Goal: Contribute content: Add original content to the website for others to see

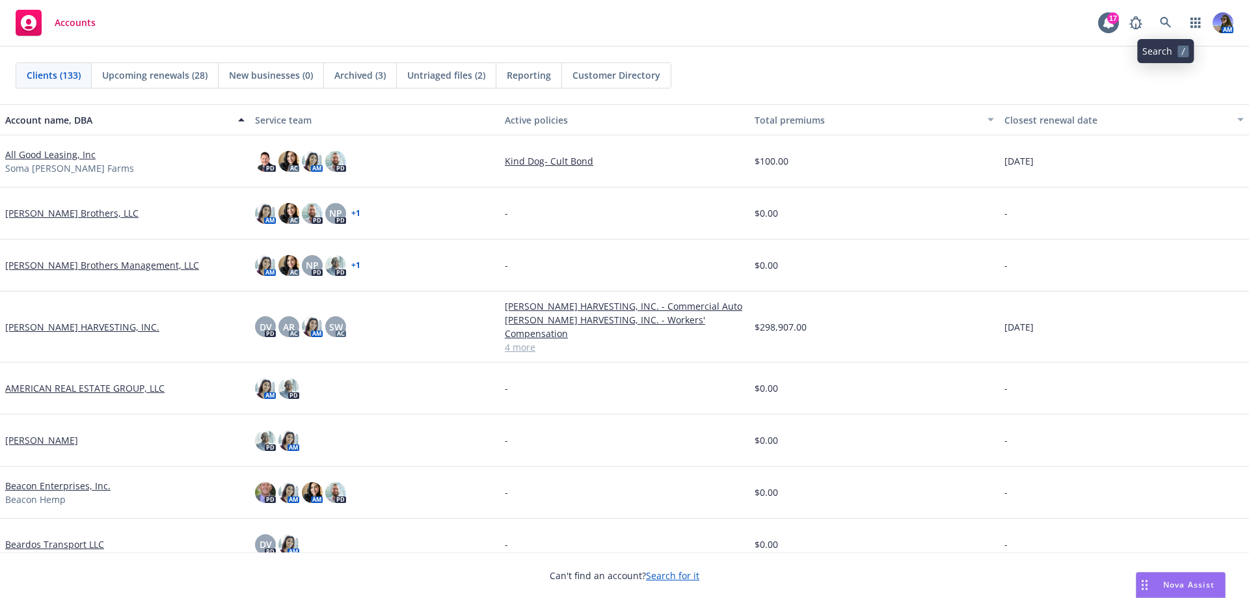
click at [1151, 24] on div "AM" at bounding box center [1177, 23] width 111 height 26
click at [1160, 23] on icon at bounding box center [1166, 23] width 12 height 12
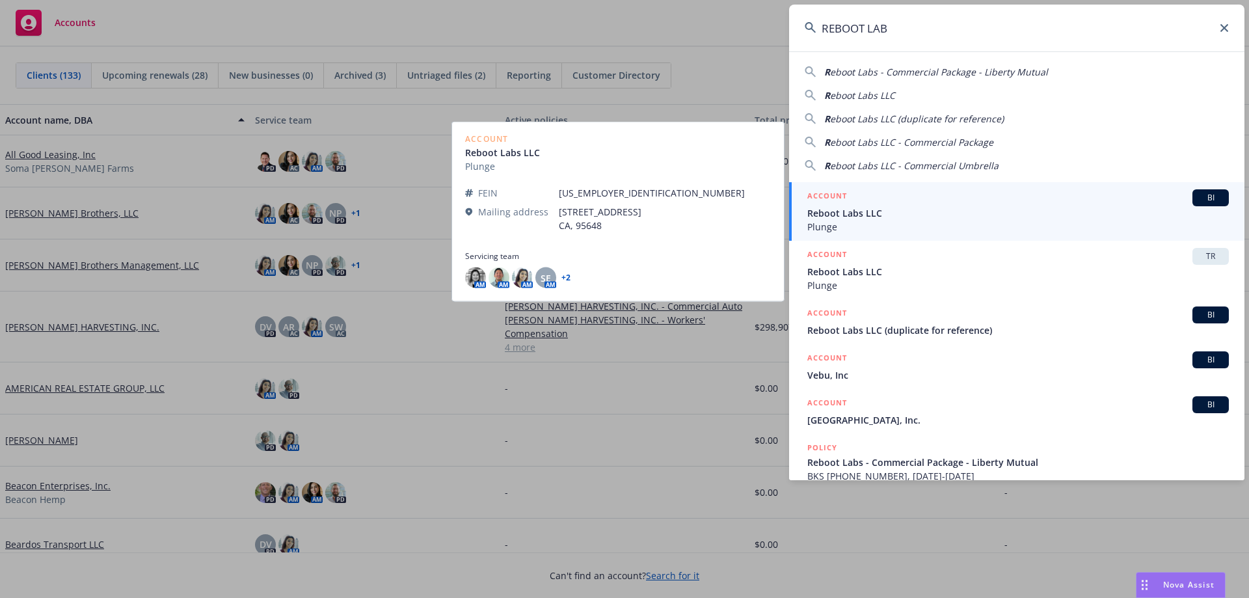
type input "REBOOT LAB"
click at [866, 229] on span "Plunge" at bounding box center [1017, 227] width 421 height 14
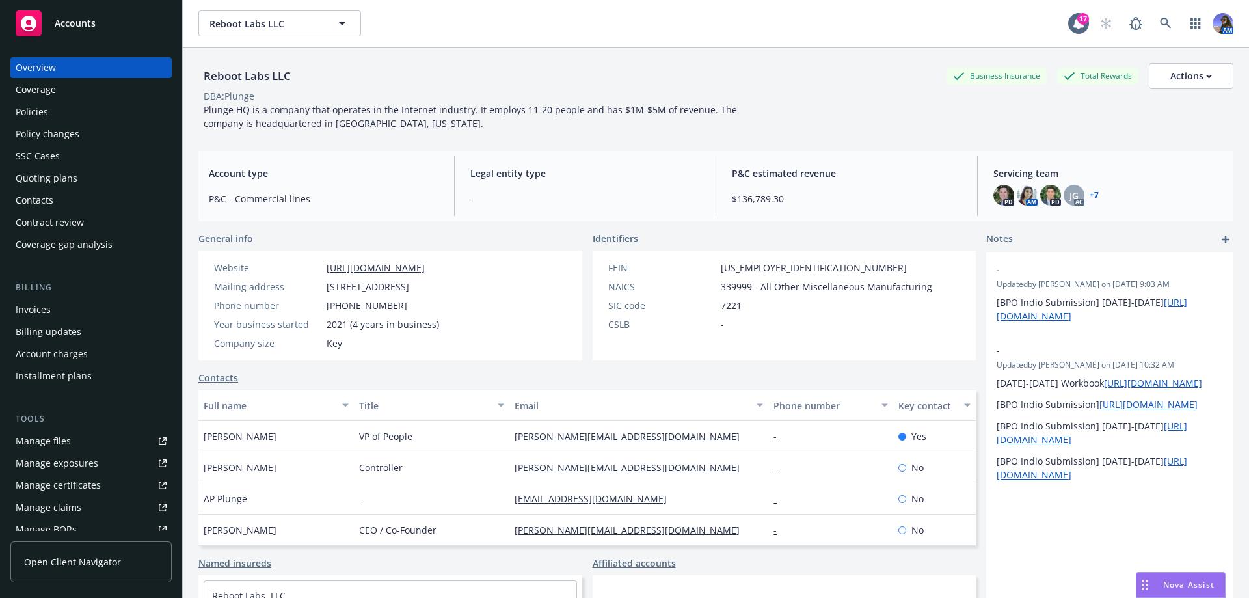
click at [40, 111] on div "Policies" at bounding box center [32, 111] width 33 height 21
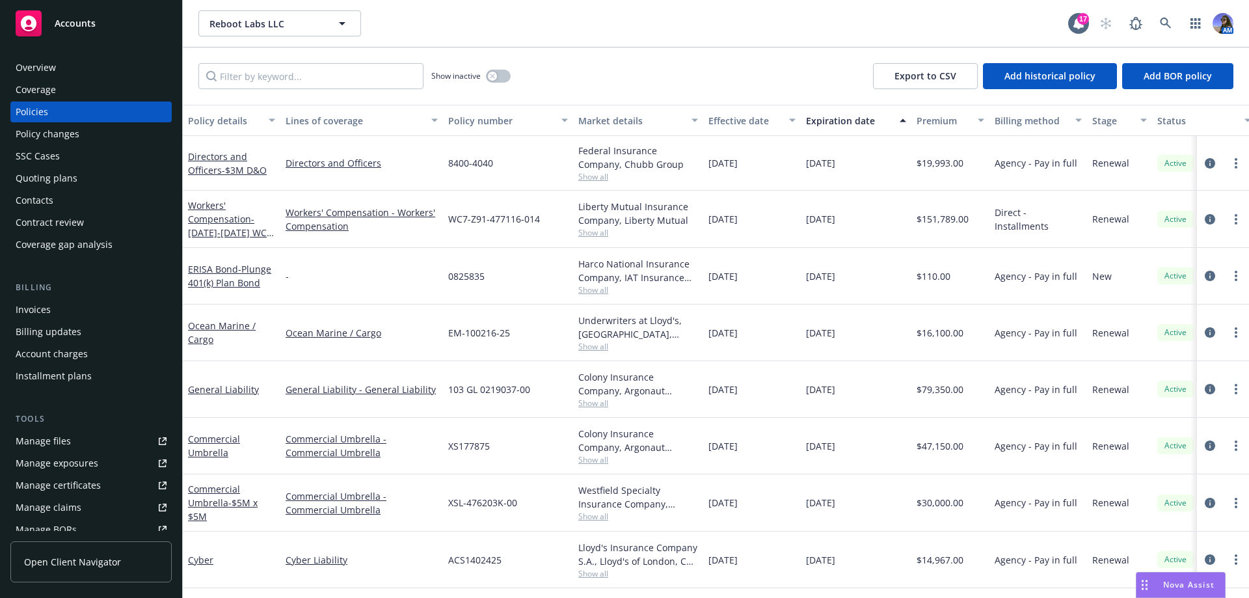
click at [587, 235] on span "Show all" at bounding box center [638, 232] width 120 height 11
click at [60, 181] on div "Quoting plans" at bounding box center [47, 178] width 62 height 21
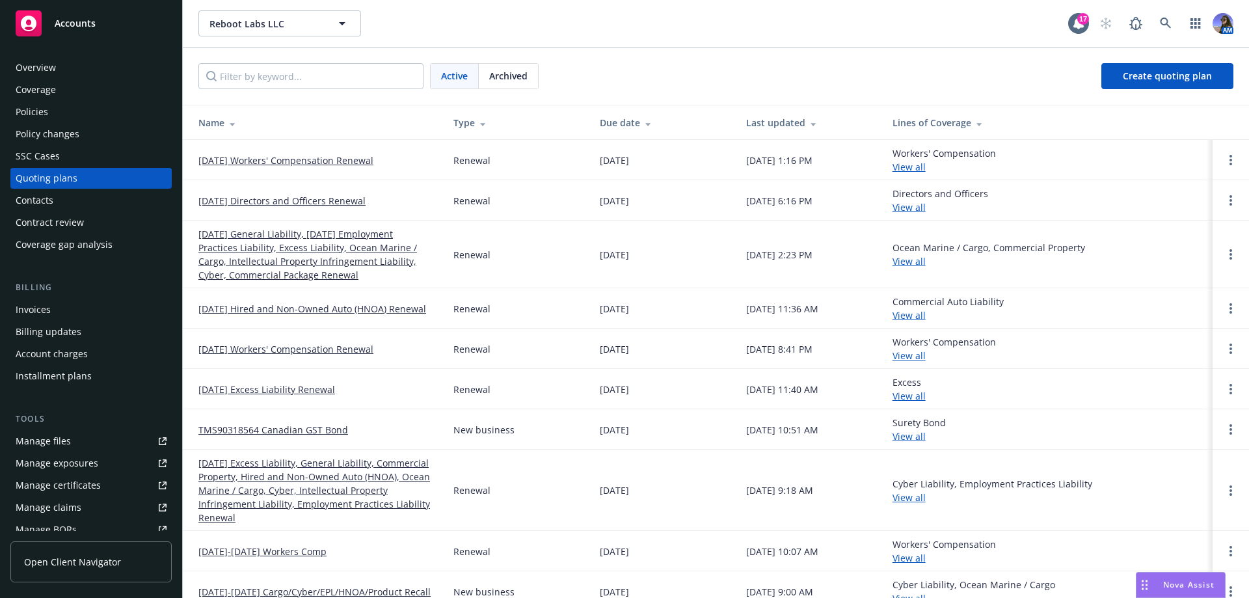
click at [245, 349] on link "12/03/24 Workers' Compensation Renewal" at bounding box center [285, 349] width 175 height 14
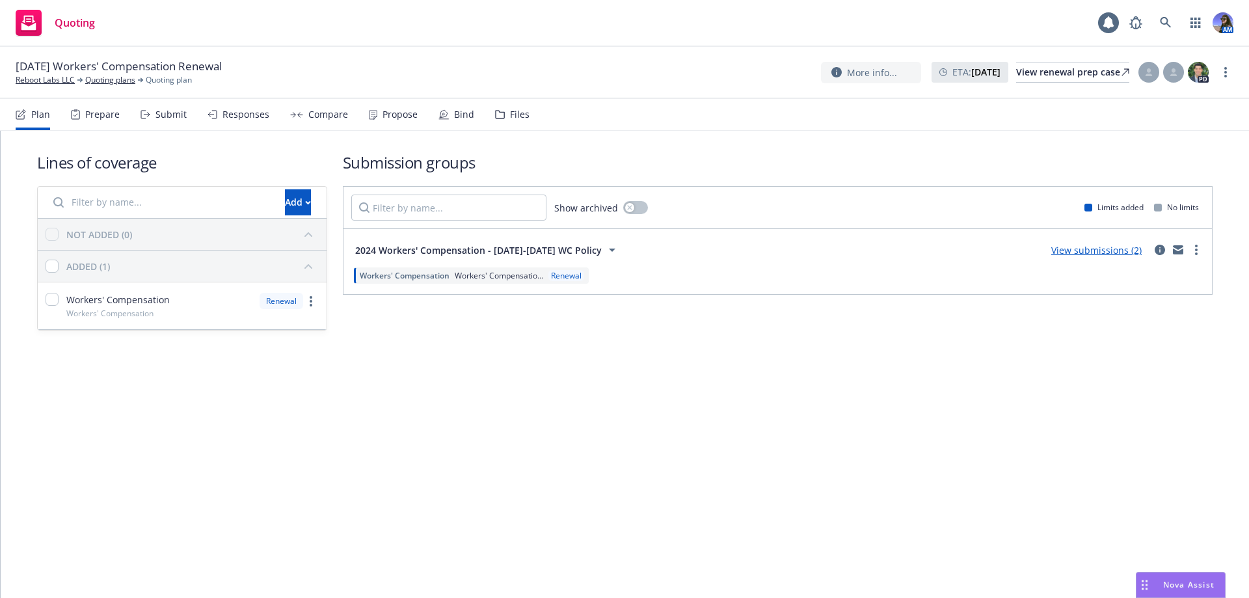
click at [510, 118] on div "Files" at bounding box center [520, 114] width 20 height 10
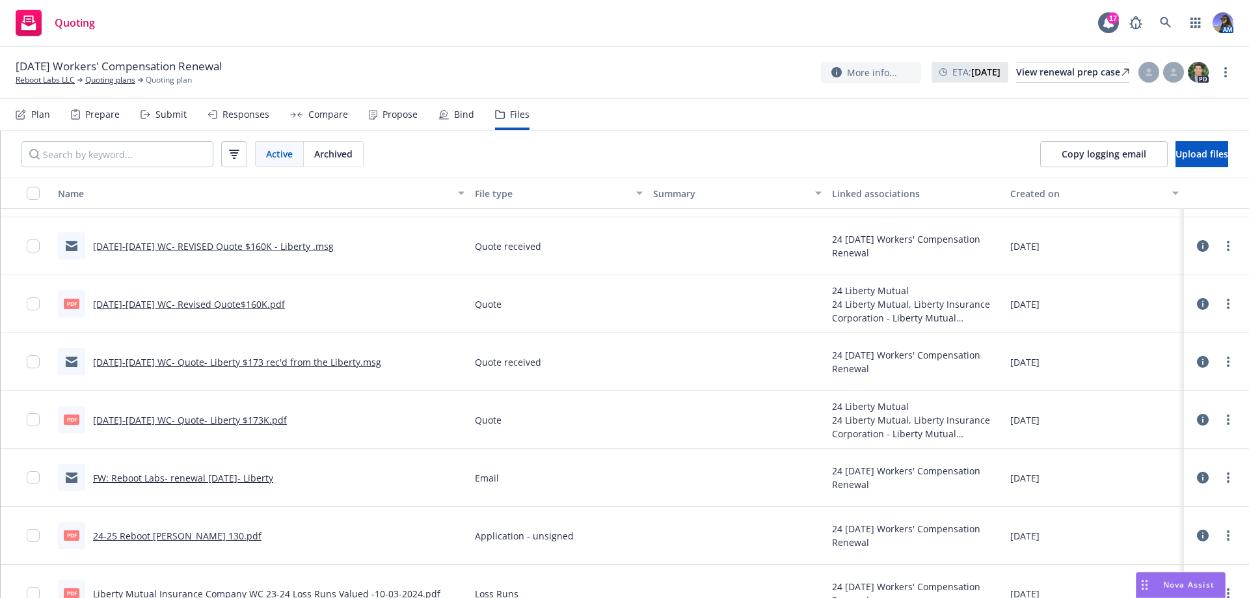
scroll to position [74, 0]
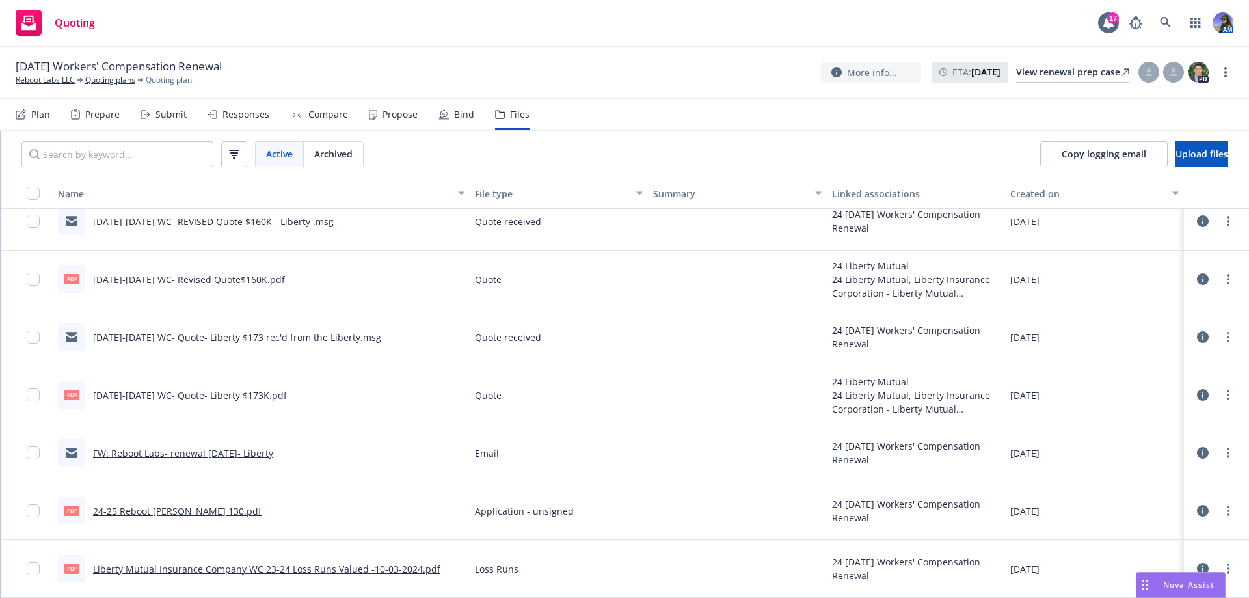
click at [336, 570] on link "Liberty Mutual Insurance Company WC 23-24 Loss Runs Valued -10-03-2024.pdf" at bounding box center [266, 569] width 347 height 12
click at [131, 507] on link "24-25 Reboot Acord 130.pdf" at bounding box center [177, 511] width 168 height 12
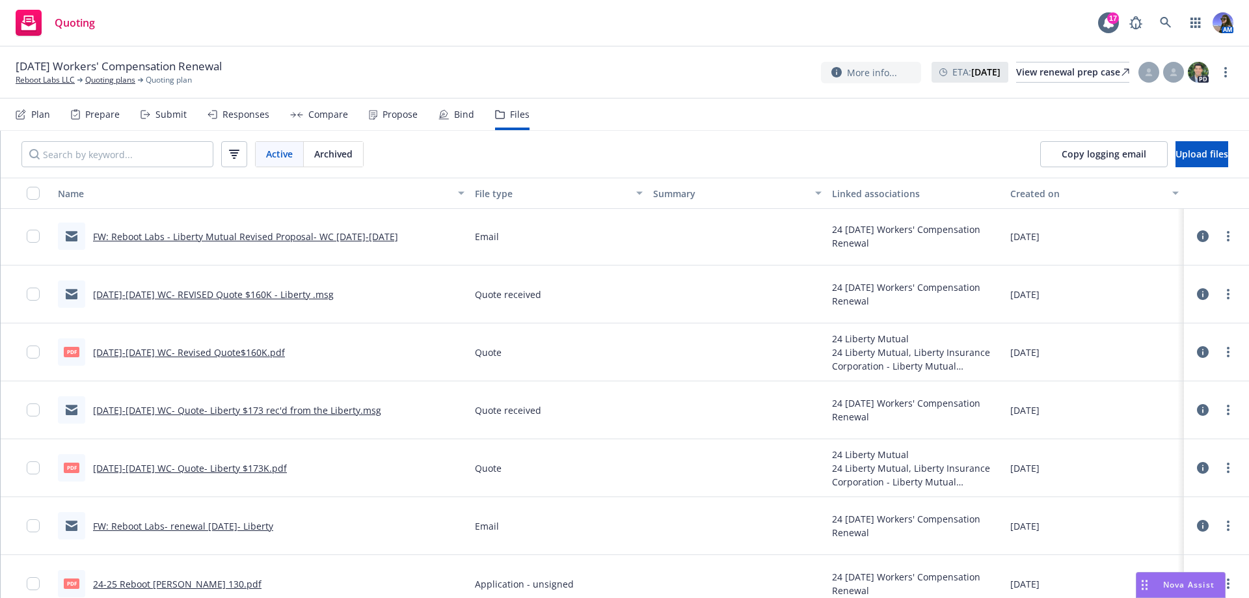
scroll to position [0, 0]
click at [60, 77] on link "Reboot Labs LLC" at bounding box center [45, 80] width 59 height 12
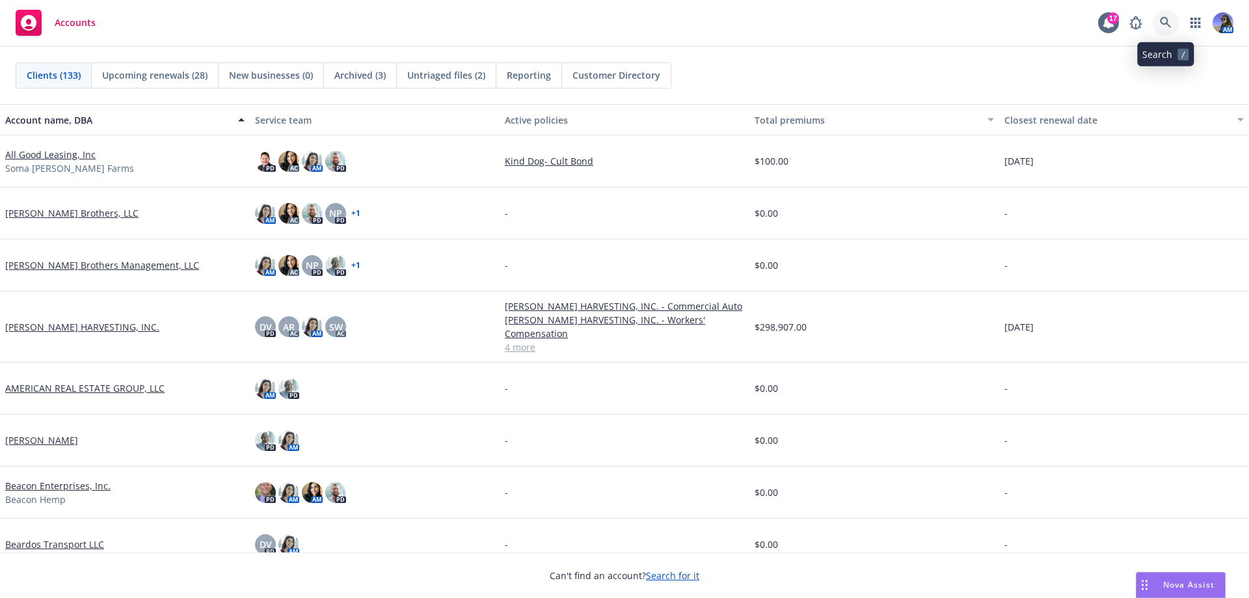
click at [1173, 23] on link at bounding box center [1165, 23] width 26 height 26
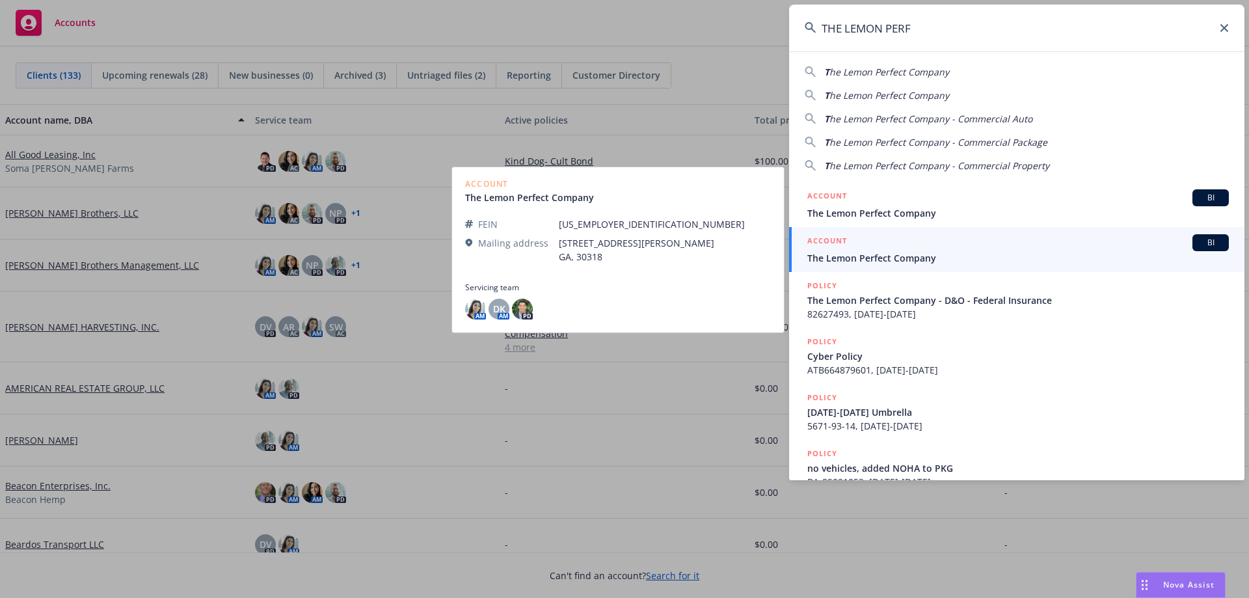
type input "THE LEMON PERF"
click at [923, 247] on div "ACCOUNT BI" at bounding box center [1017, 242] width 421 height 17
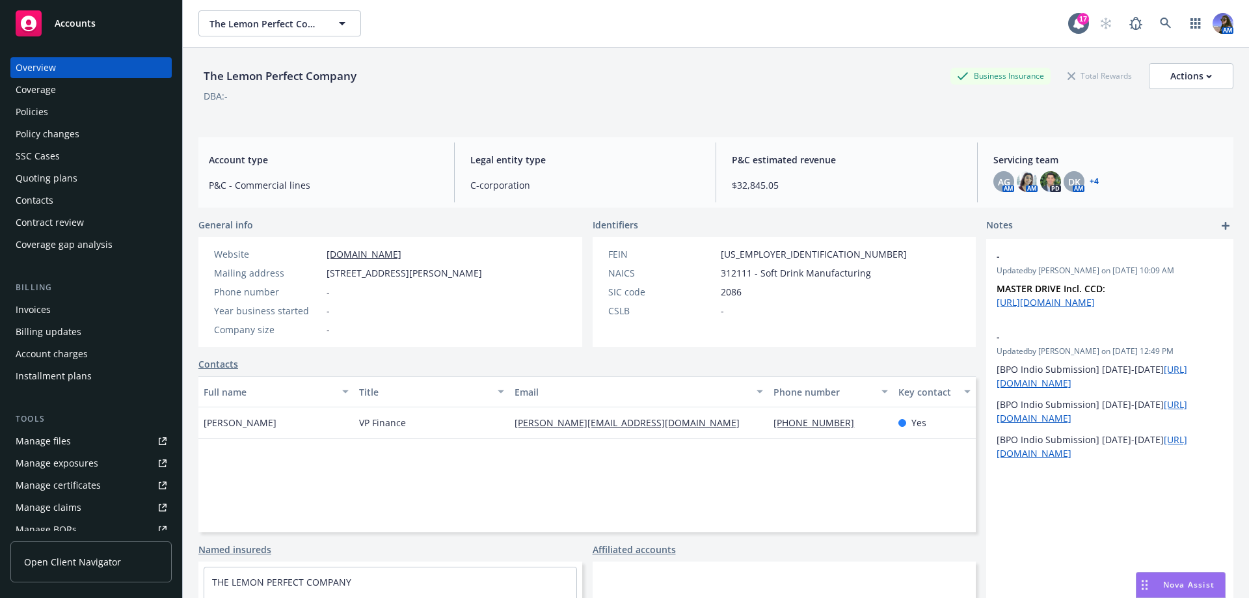
click at [27, 176] on div "Quoting plans" at bounding box center [47, 178] width 62 height 21
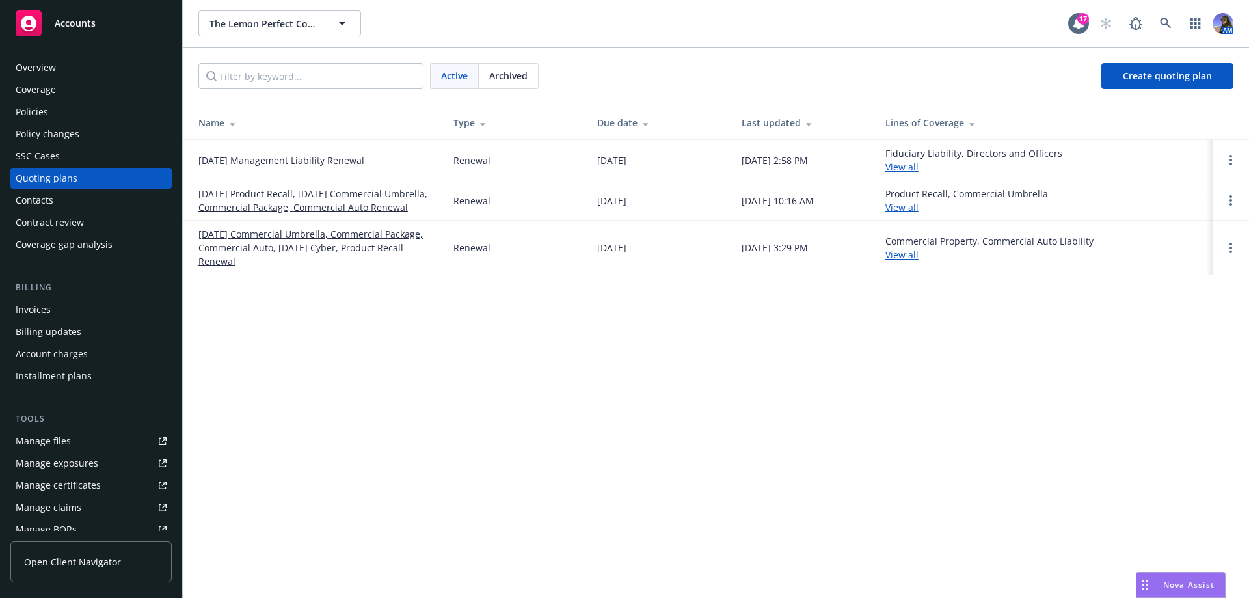
click at [271, 196] on link "[DATE] Product Recall, [DATE] Commercial Umbrella, Commercial Package, Commerci…" at bounding box center [315, 200] width 234 height 27
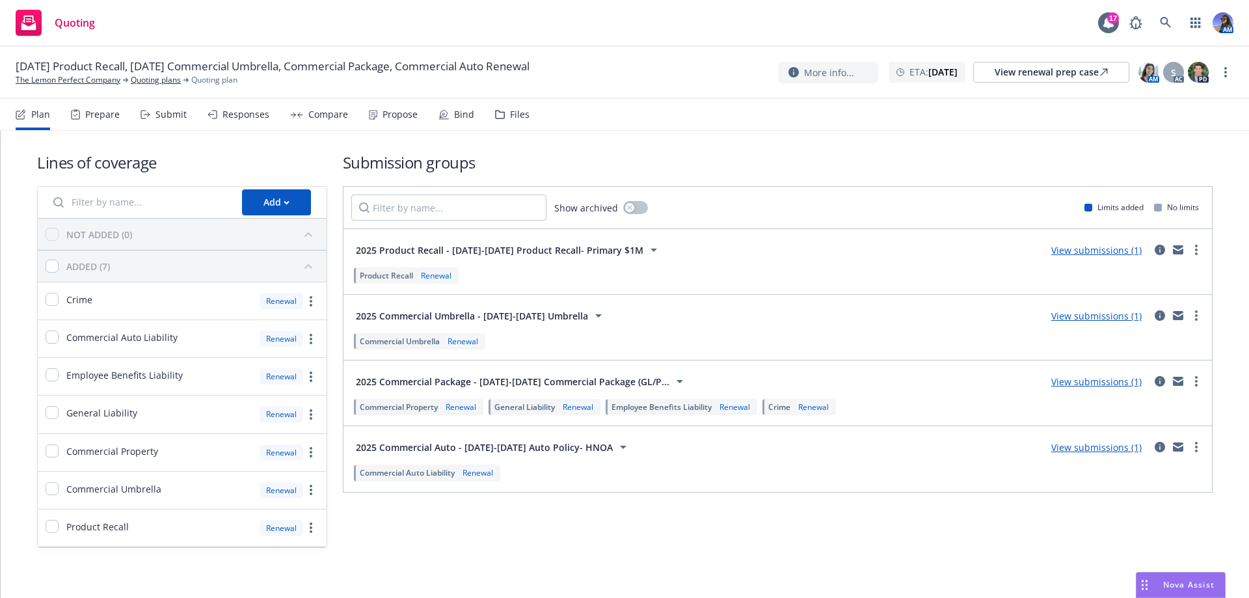
click at [495, 127] on div "Files" at bounding box center [512, 114] width 34 height 31
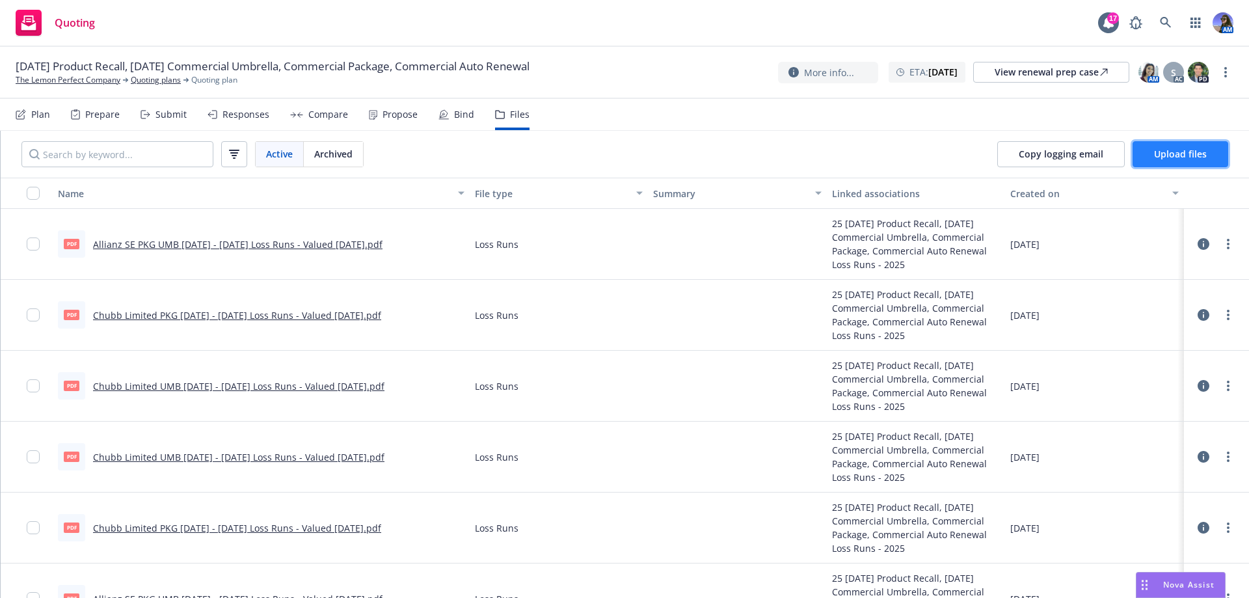
click at [1176, 157] on span "Upload files" at bounding box center [1180, 154] width 53 height 12
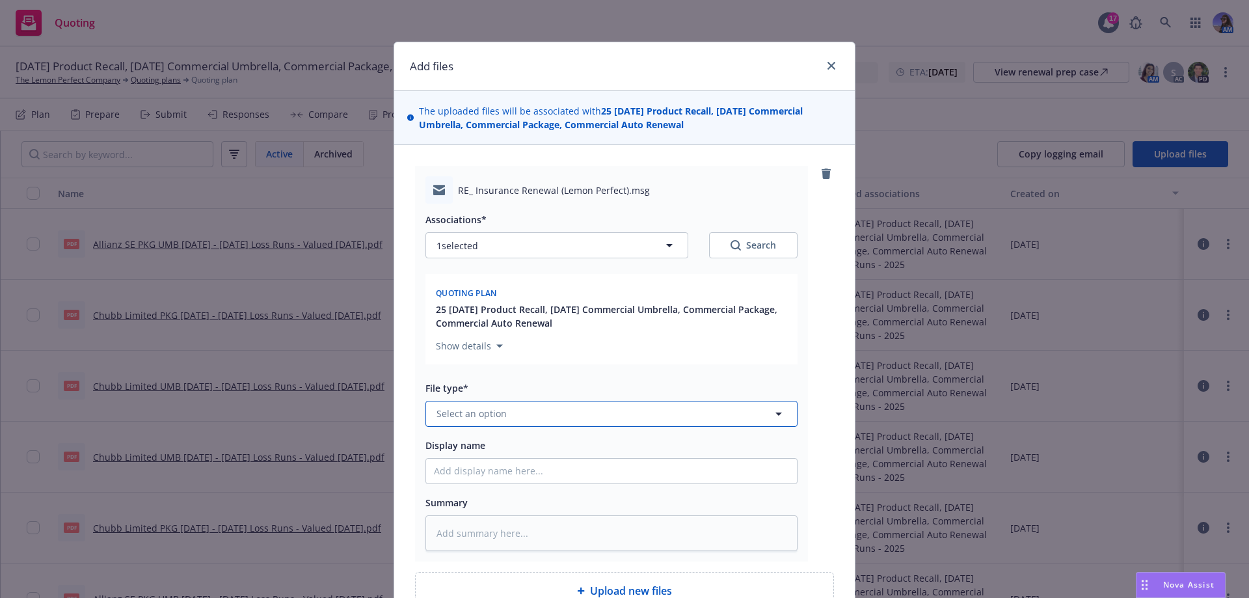
click at [473, 412] on span "Select an option" at bounding box center [471, 413] width 70 height 14
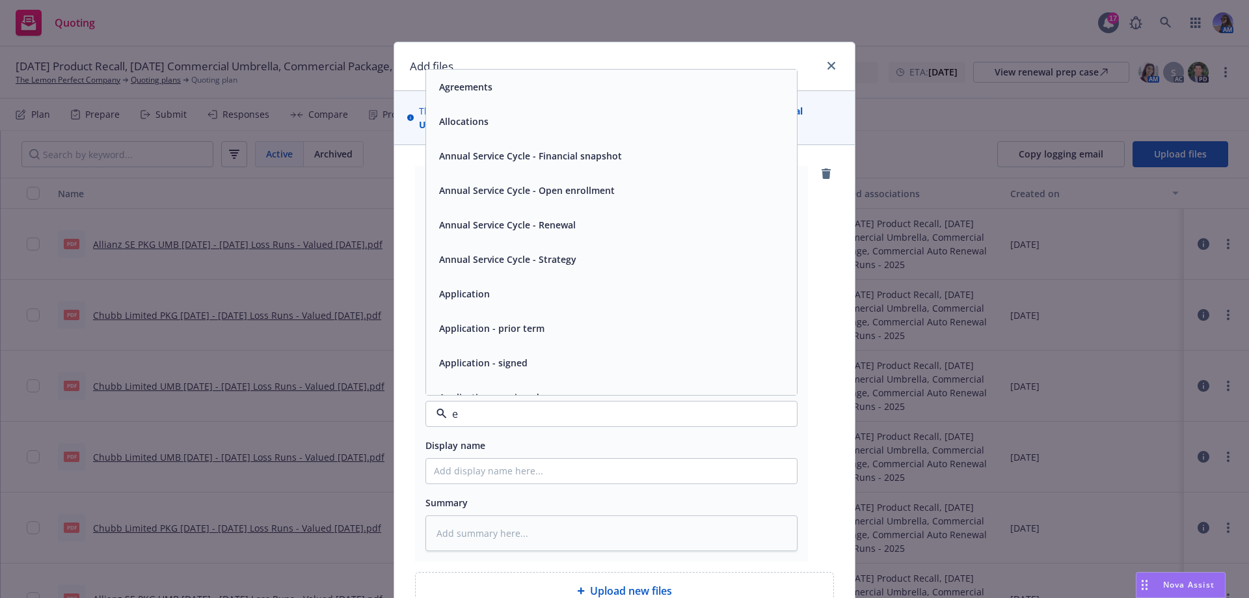
type input "em"
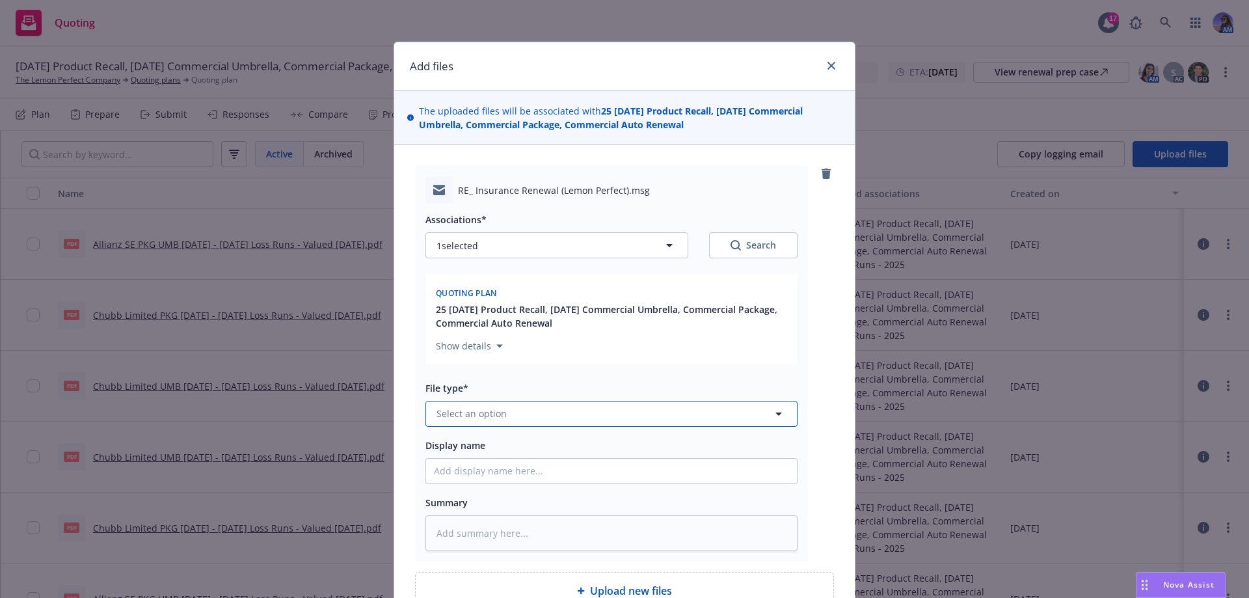
click at [507, 416] on button "Select an option" at bounding box center [611, 414] width 372 height 26
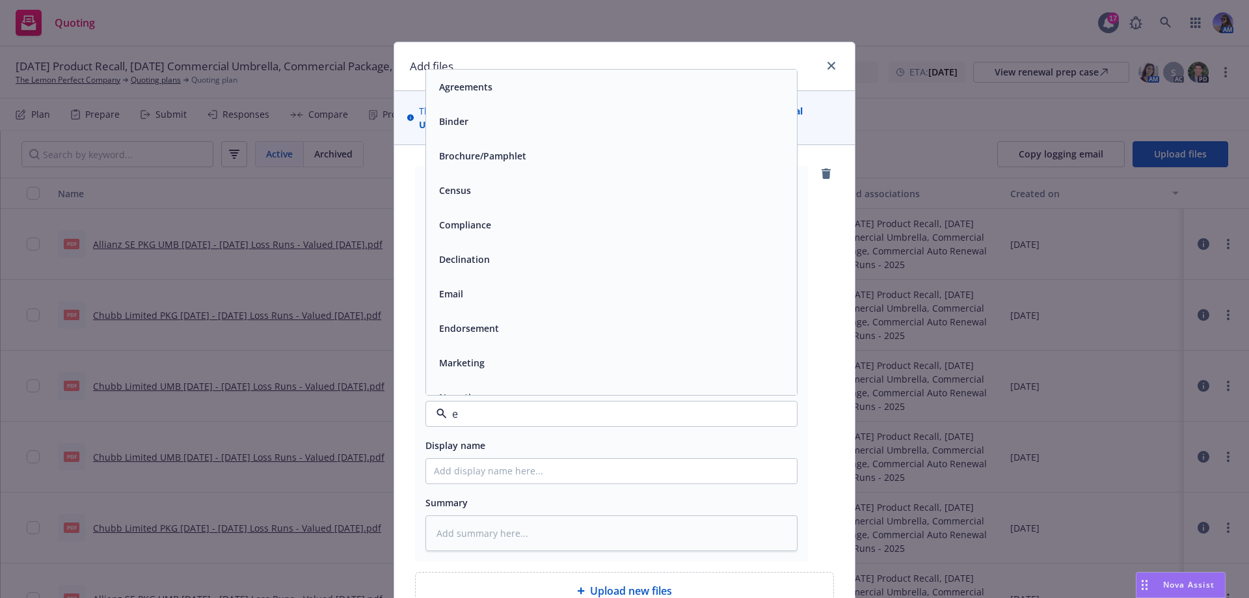
type input "em"
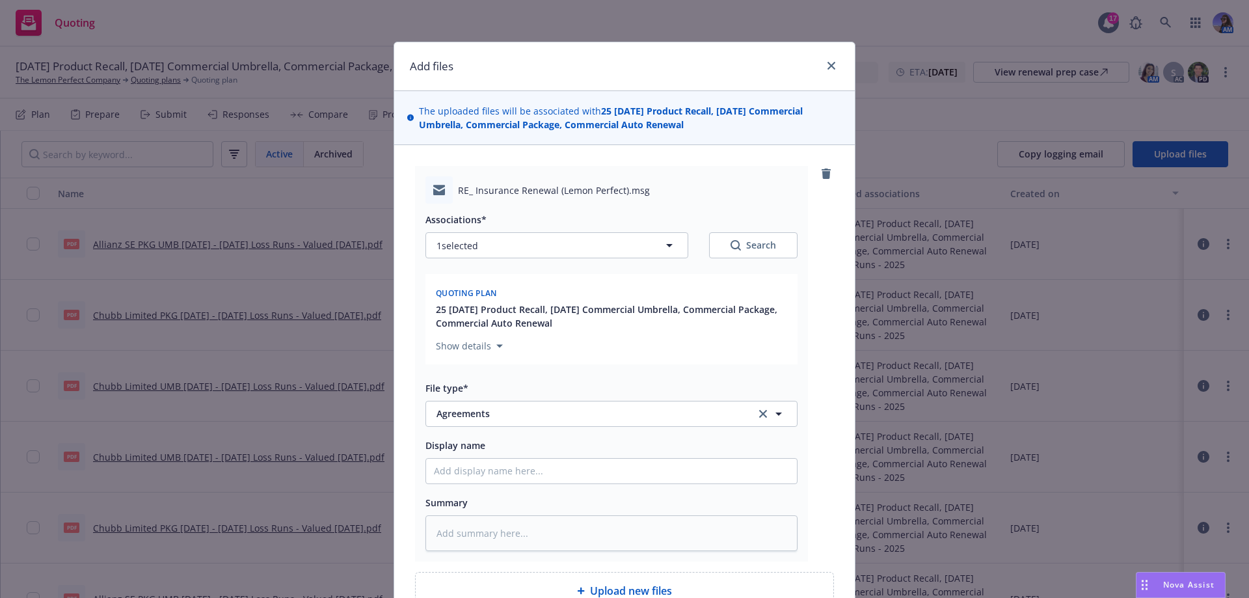
type textarea "x"
type input "Agreements"
click at [507, 416] on span "Agreements" at bounding box center [586, 413] width 301 height 14
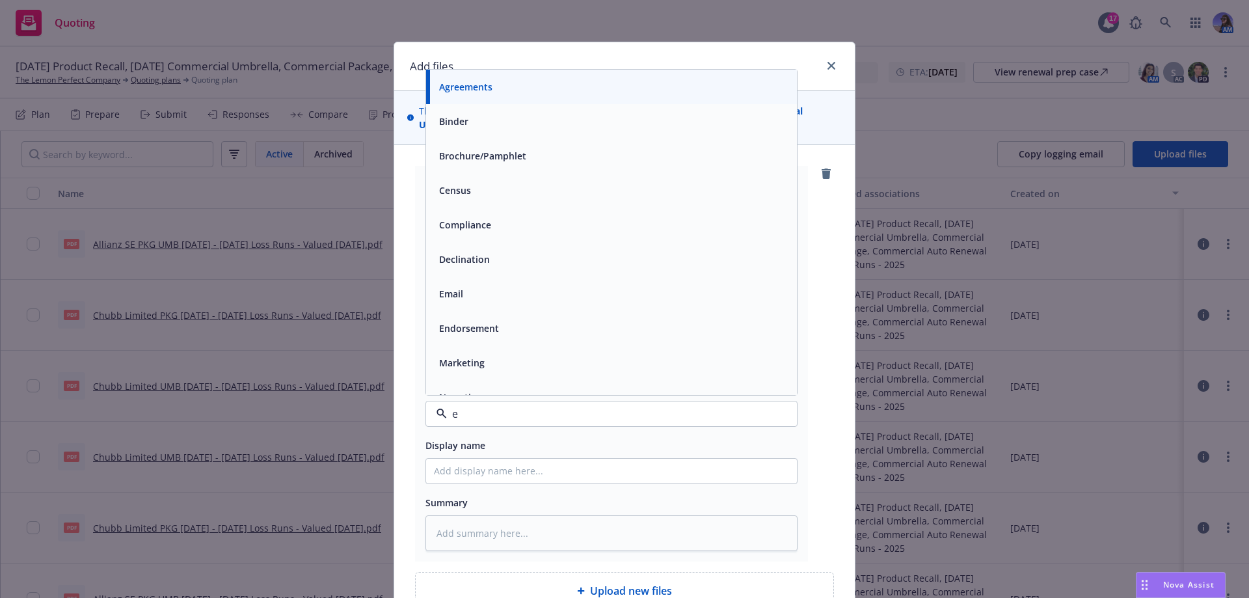
type input "em"
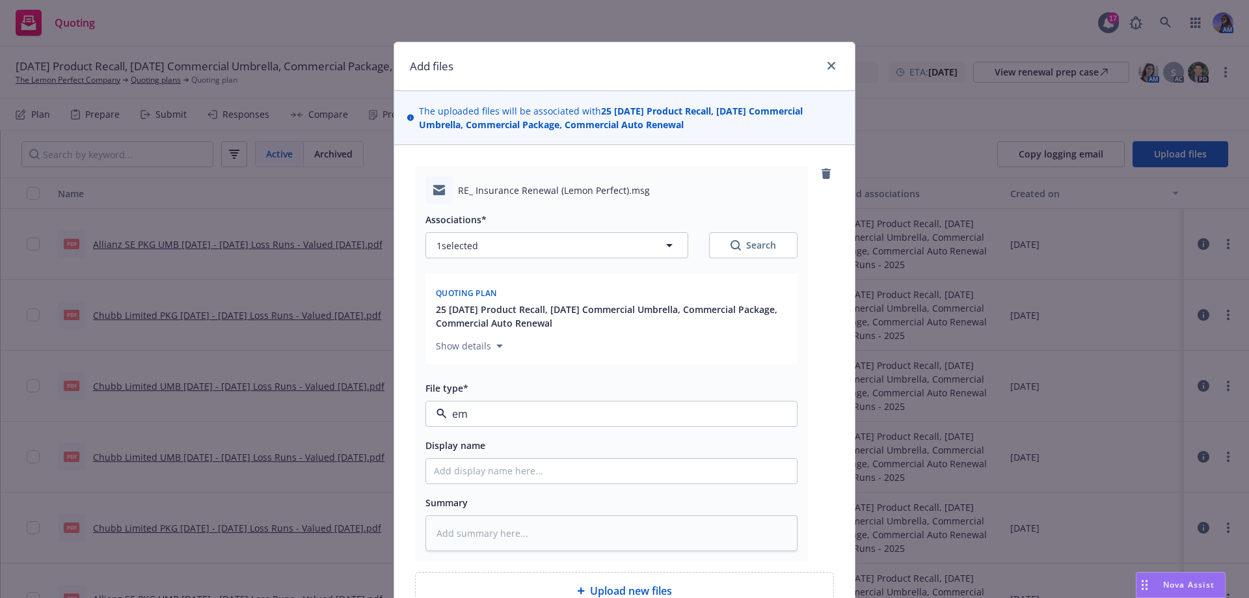
type textarea "x"
type input "e"
type textarea "x"
type input "em"
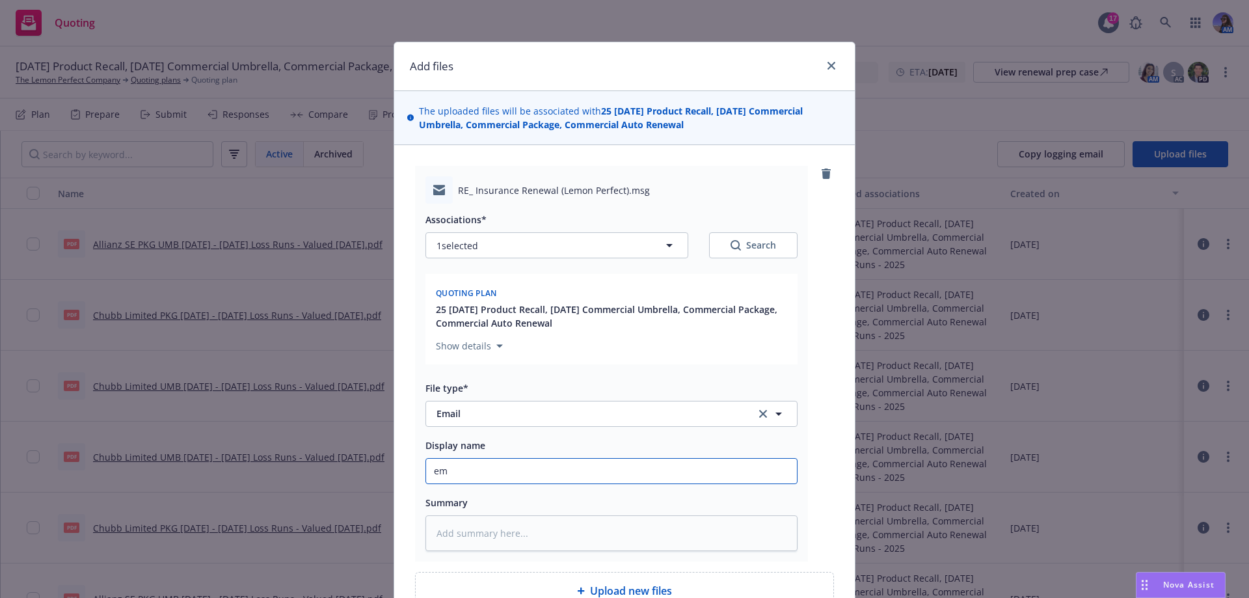
type textarea "x"
type input "em"
type textarea "x"
type input "em"
type textarea "x"
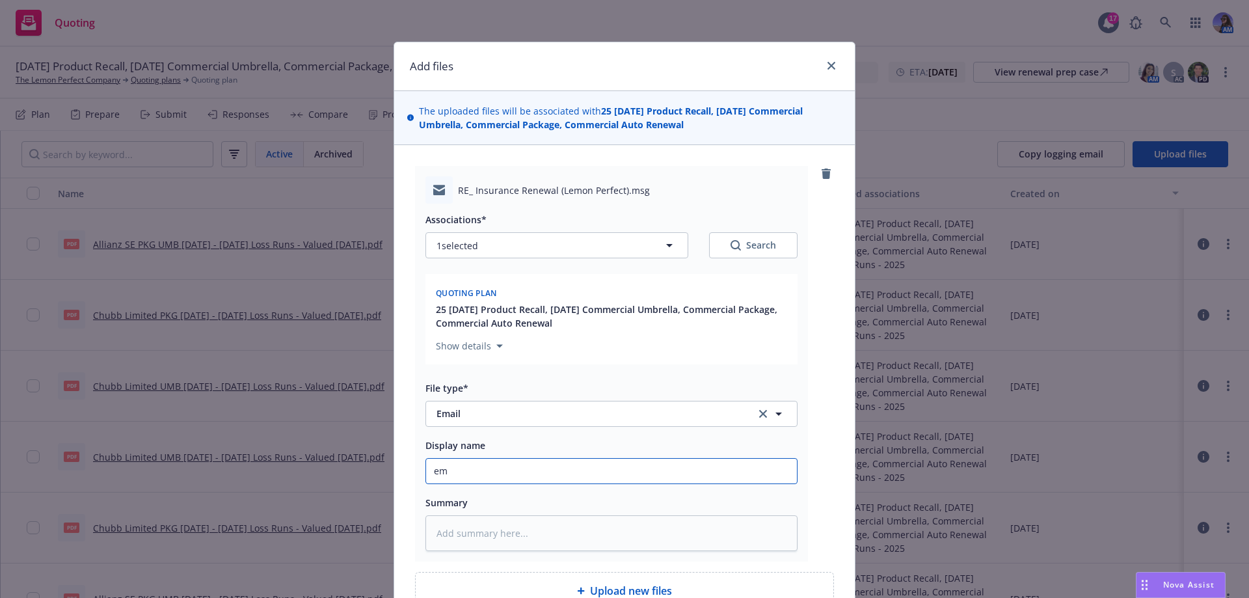
type input "e"
type textarea "x"
type input "E"
type textarea "x"
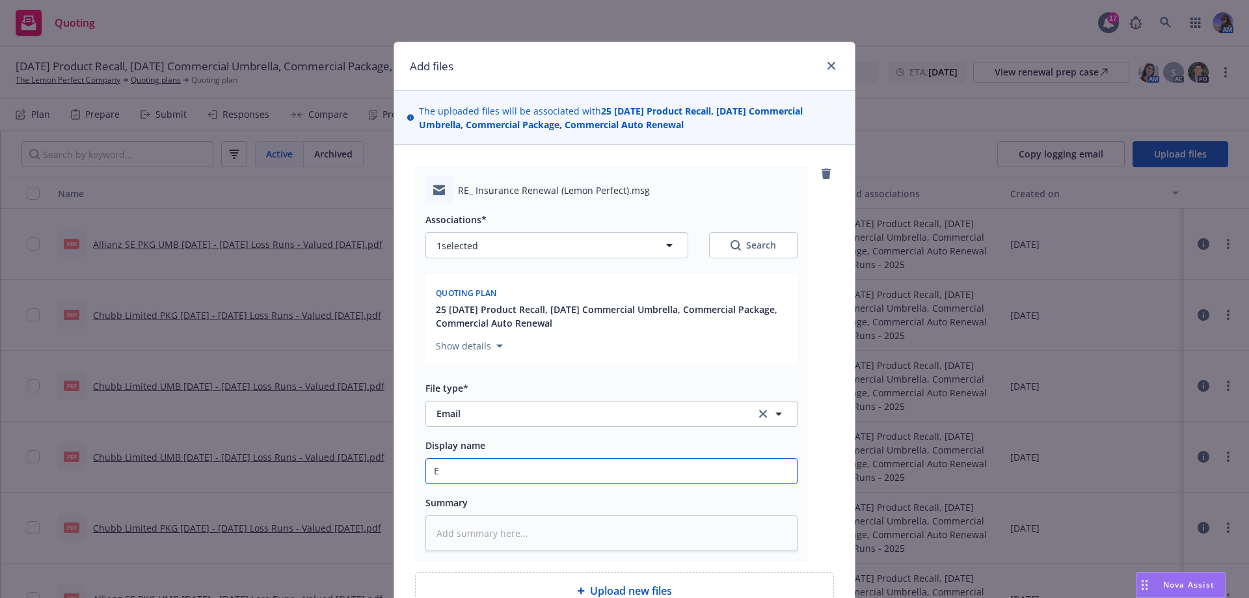
type input "EM"
type textarea "x"
type input "EM"
type textarea "x"
type input "EM T"
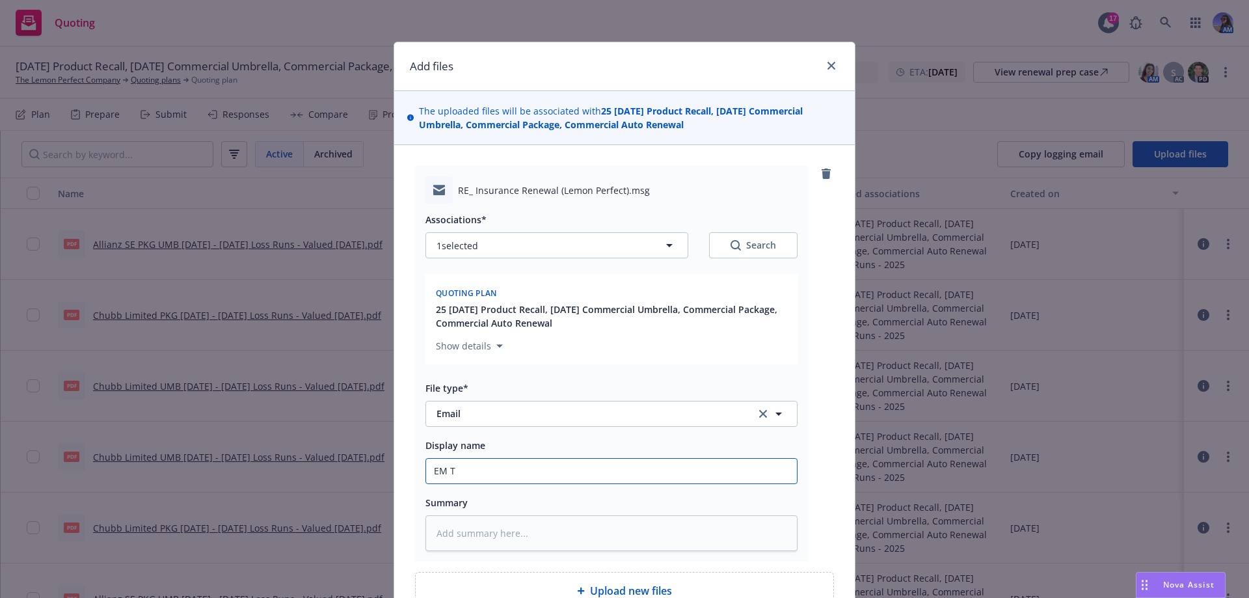
type textarea "x"
type input "EM TO"
type textarea "x"
type input "EM TO"
type textarea "x"
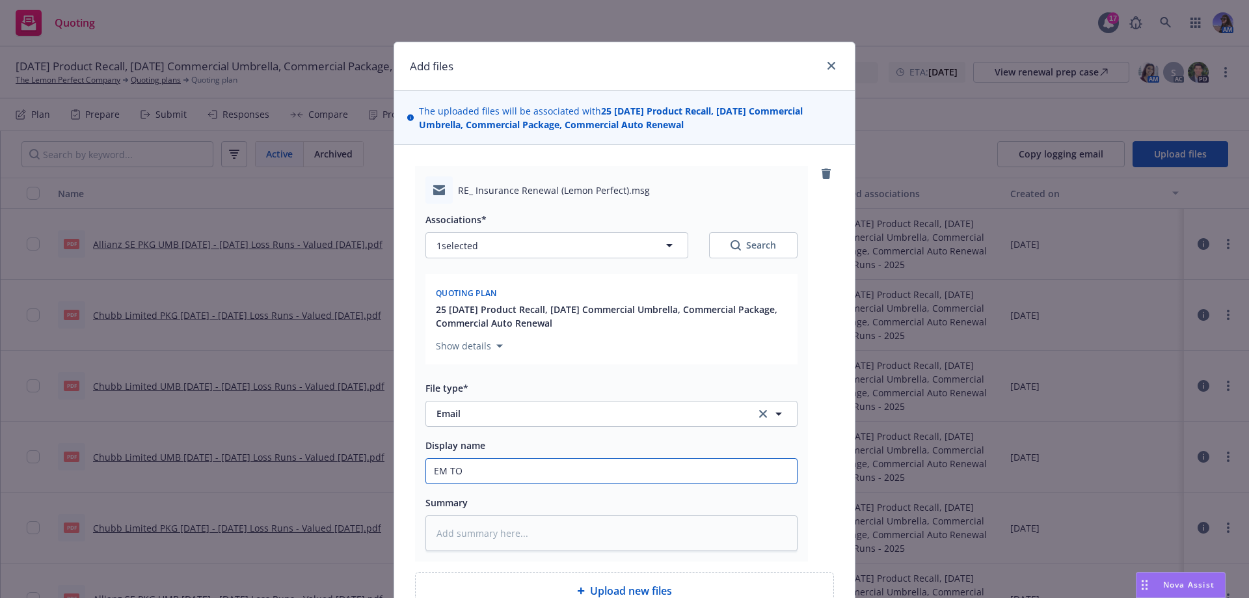
type input "EM TO C"
type textarea "x"
type input "EM TO CL"
type textarea "x"
type input "EM TO CLI"
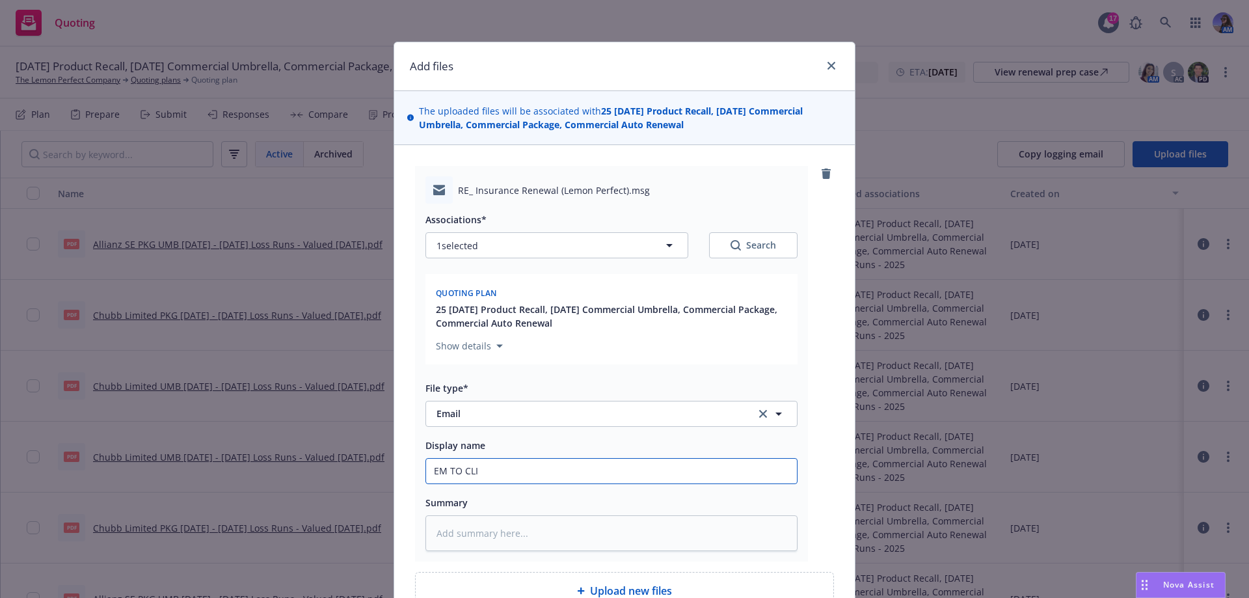
type textarea "x"
type input "EM TO CLIE"
type textarea "x"
type input "EM TO CLIEN"
type textarea "x"
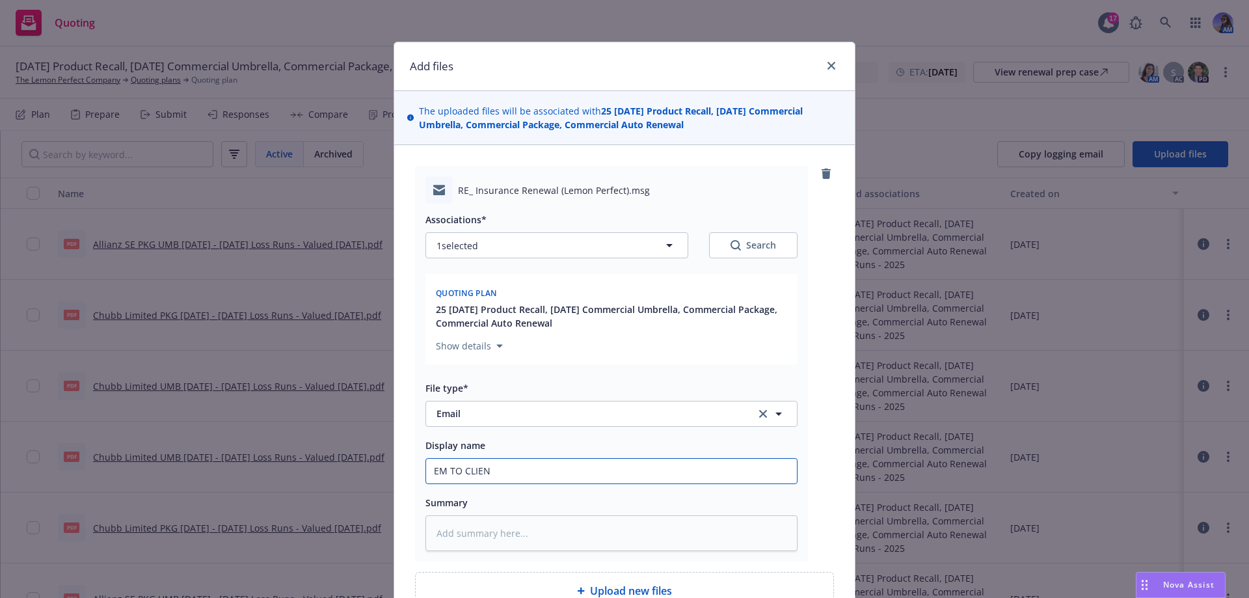
type input "EM TO CLIENT"
type textarea "x"
type input "EM TO CLIENT:"
type textarea "x"
type input "EM TO CLIENT:"
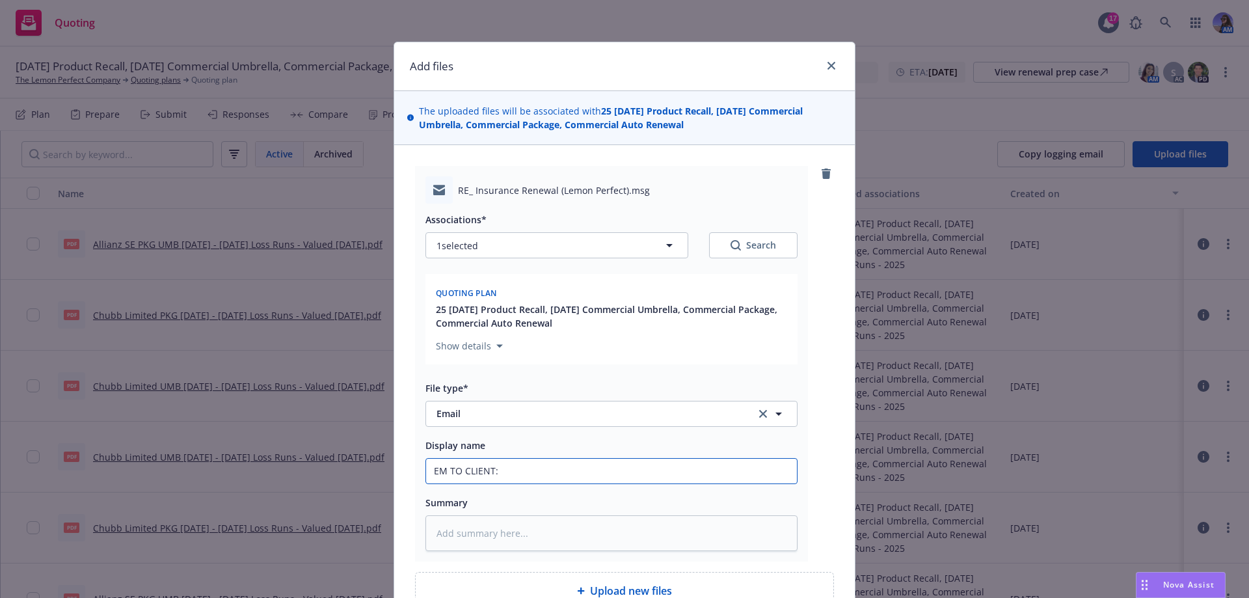
type textarea "x"
type input "EM TO CLIENT: f"
type textarea "x"
type input "EM TO CLIENT: f/"
type textarea "x"
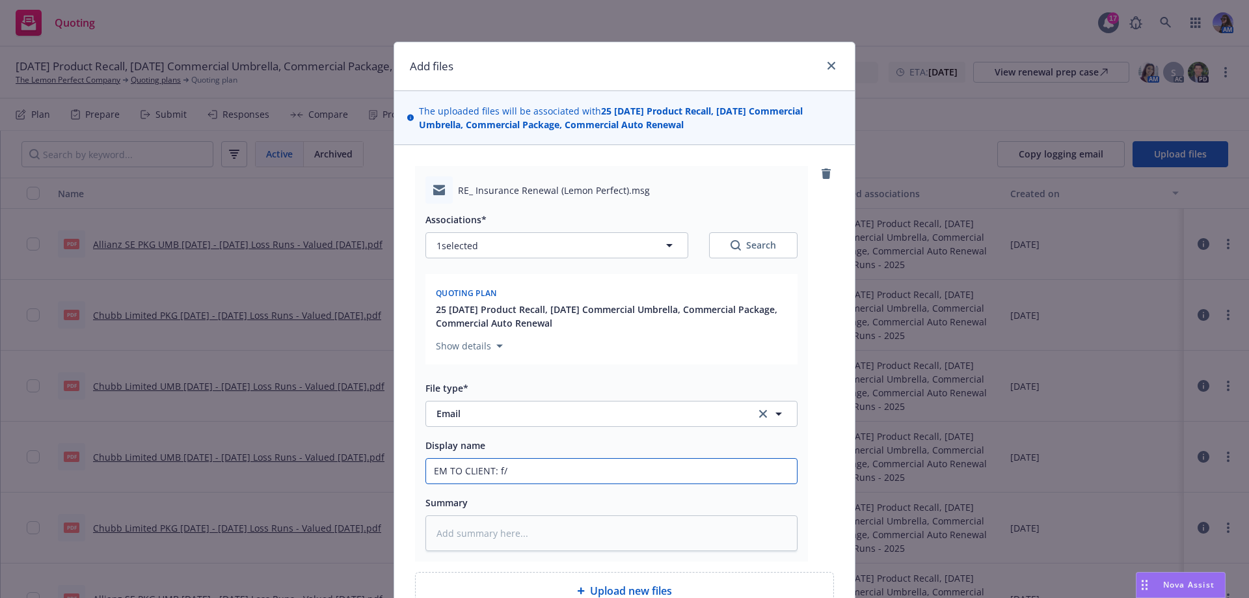
type input "EM TO CLIENT: f/u"
type textarea "x"
type input "EM TO CLIENT: f/u"
type textarea "x"
type input "EM TO CLIENT: f/u o"
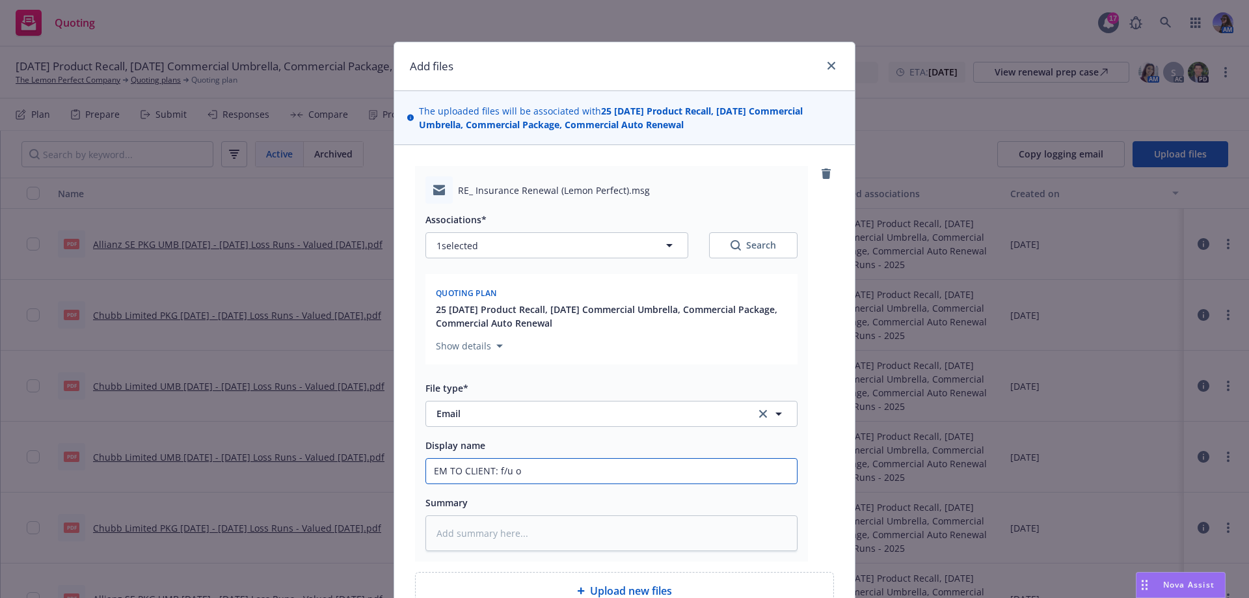
type textarea "x"
type input "EM TO CLIENT: f/u on"
type textarea "x"
type input "EM TO CLIENT: f/u on"
type textarea "x"
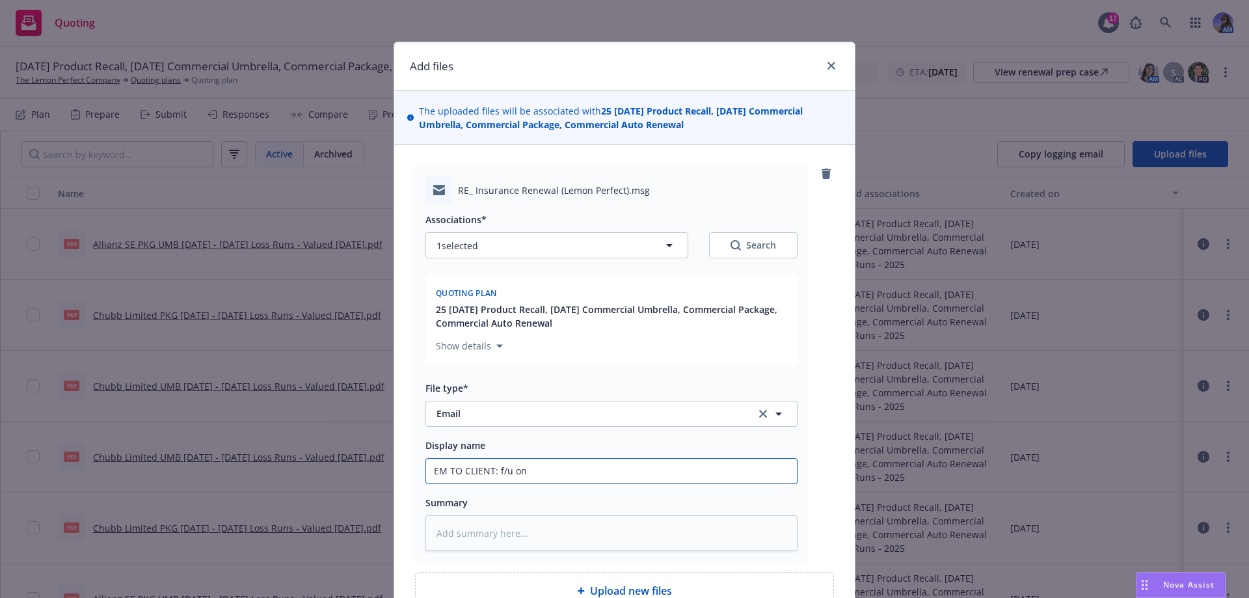
type input "EM TO CLIENT: f/u on a"
type textarea "x"
type input "EM TO CLIENT: f/u on ap"
type textarea "x"
type input "EM TO CLIENT: f/u on app"
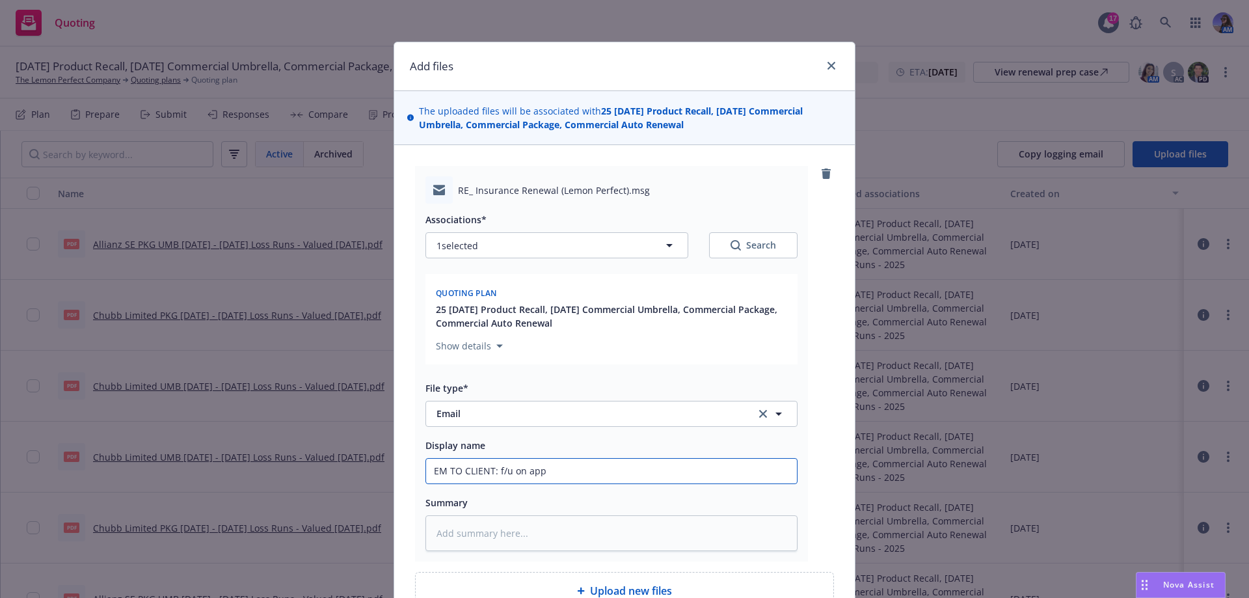
type textarea "x"
type input "EM TO CLIENT: f/u on app"
type textarea "x"
type input "EM TO CLIENT: f/u on app a"
type textarea "x"
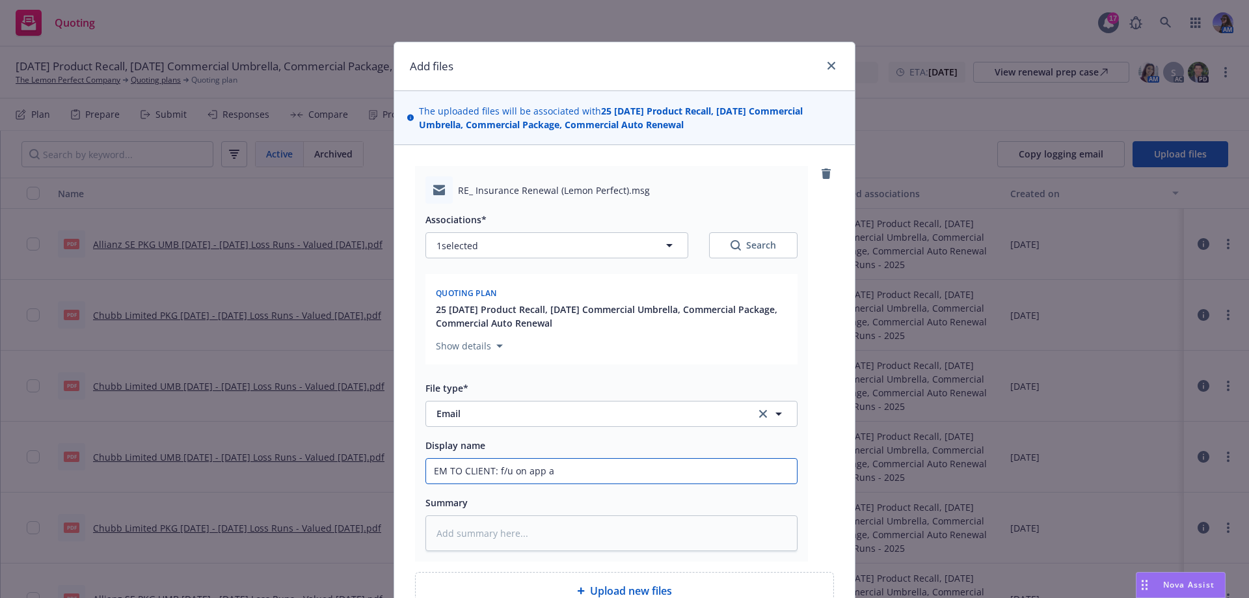
type input "EM TO CLIENT: f/u on app an"
type textarea "x"
type input "EM TO CLIENT: f/u on app and"
type textarea "x"
type input "EM TO CLIENT: f/u on app and"
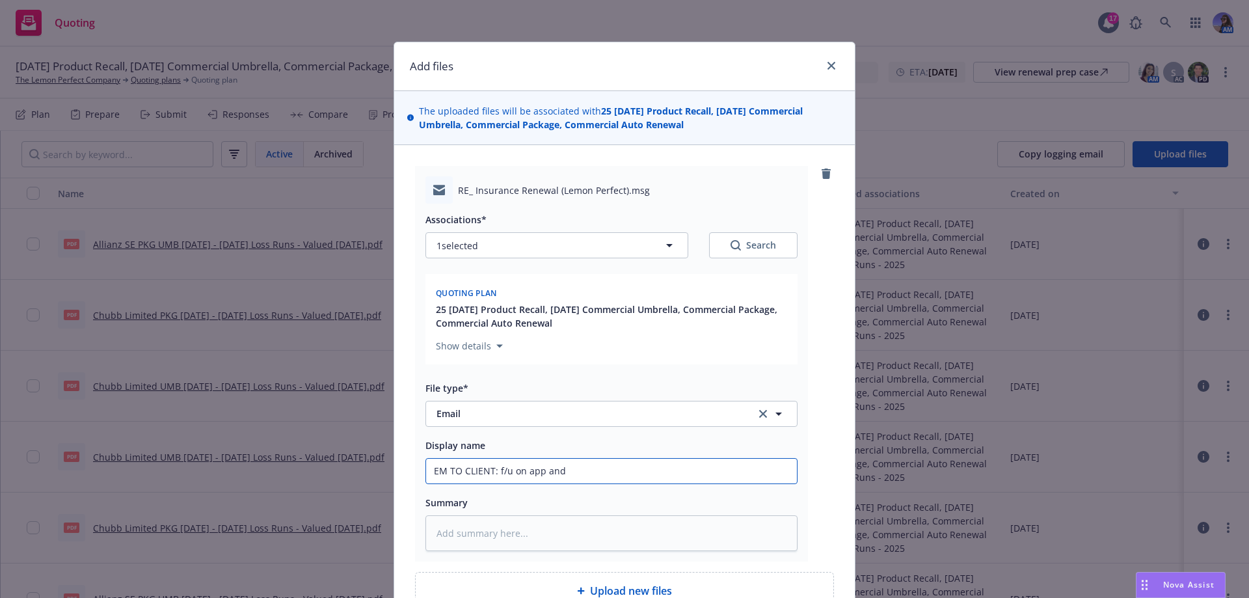
type textarea "x"
type input "EM TO CLIENT: f/u on app and s"
type textarea "x"
type input "EM TO CLIENT: f/u on app and so"
type textarea "x"
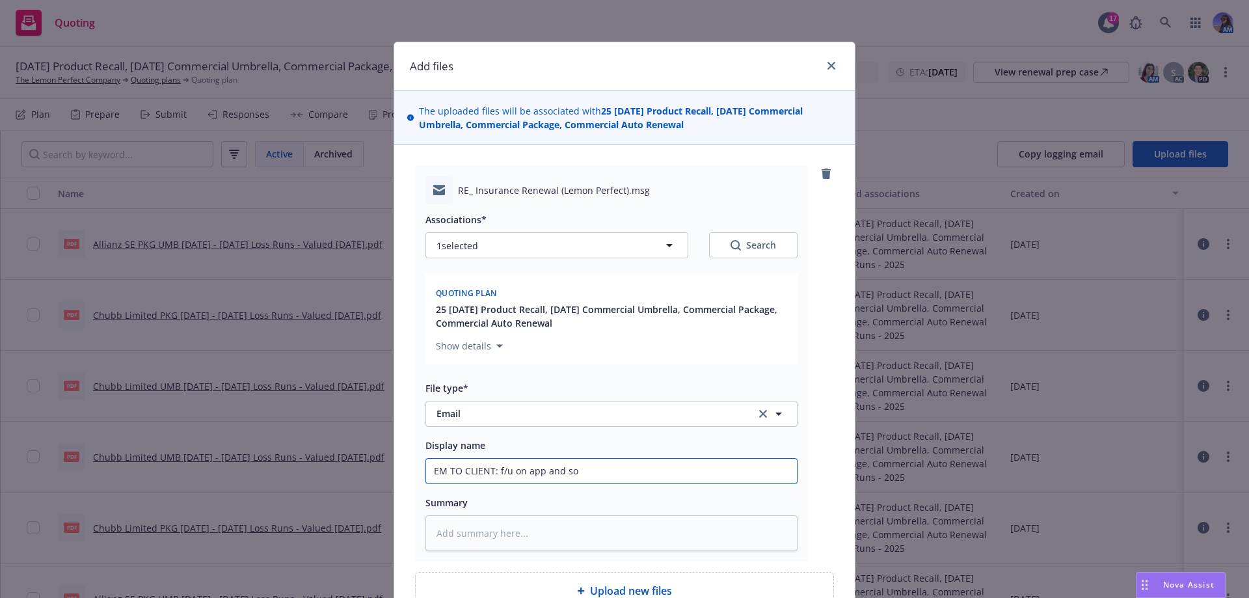
type input "EM TO CLIENT: f/u on app and sov"
type textarea "x"
type input "EM TO CLIENT: f/u on app and sov"
type textarea "x"
type input "EM TO CLIENT: f/u on app and sov n"
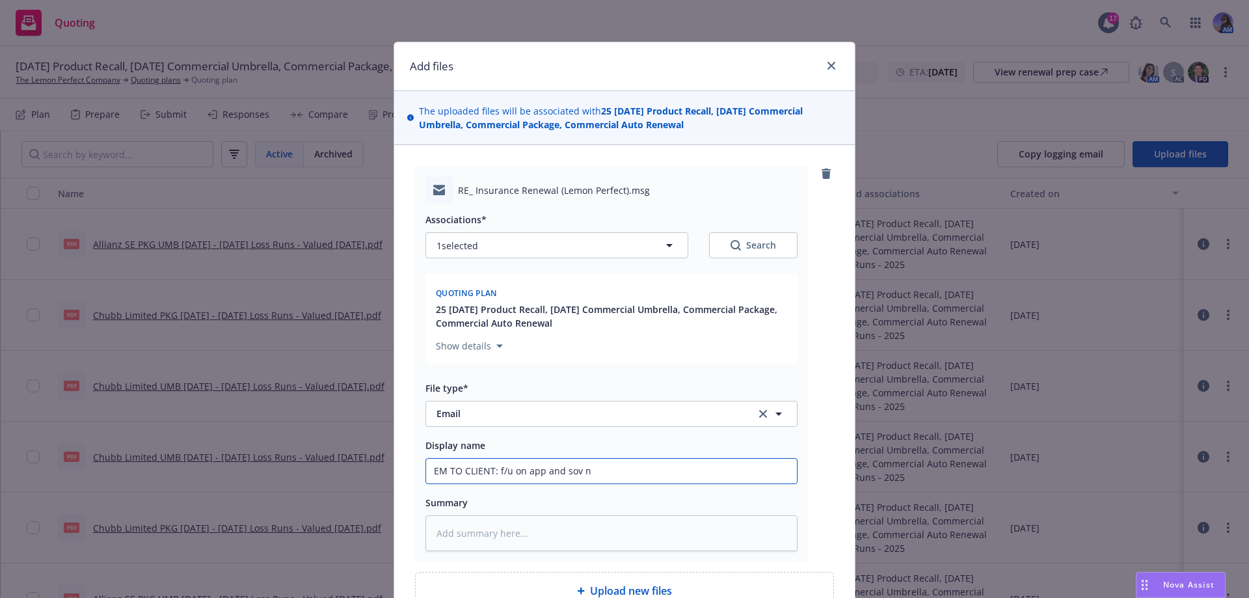
type textarea "x"
type input "EM TO CLIENT: f/u on app and sov ne"
type textarea "x"
type input "EM TO CLIENT: f/u on app and sov nee"
type textarea "x"
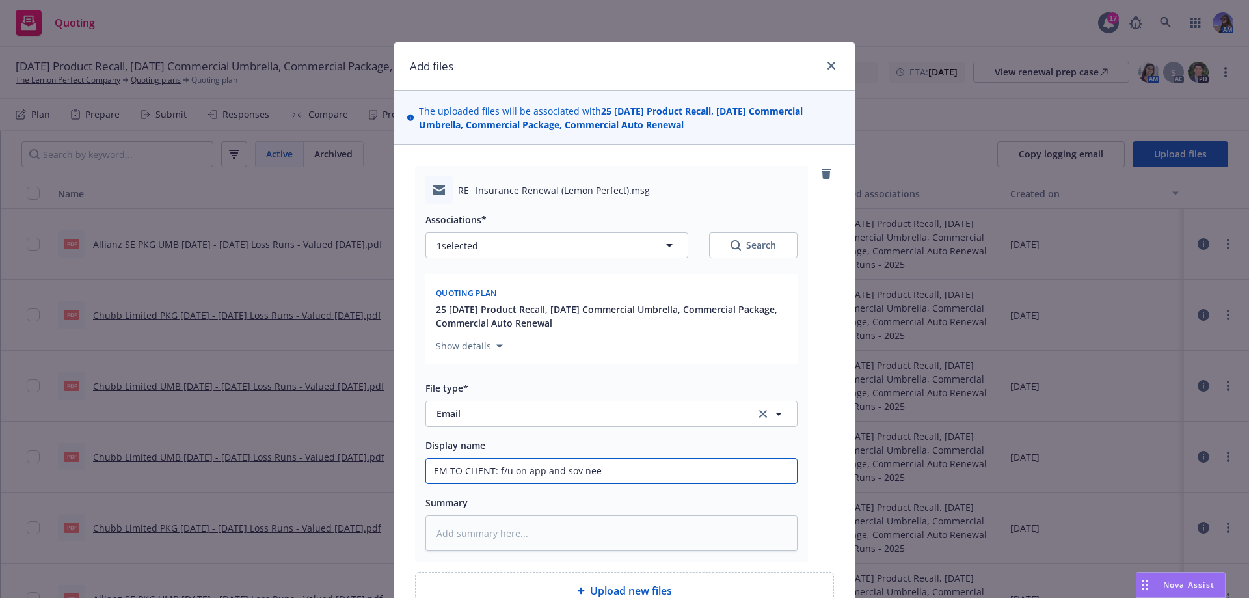
type input "EM TO CLIENT: f/u on app and sov need"
type textarea "x"
type input "EM TO CLIENT: f/u on app and sov neede"
type textarea "x"
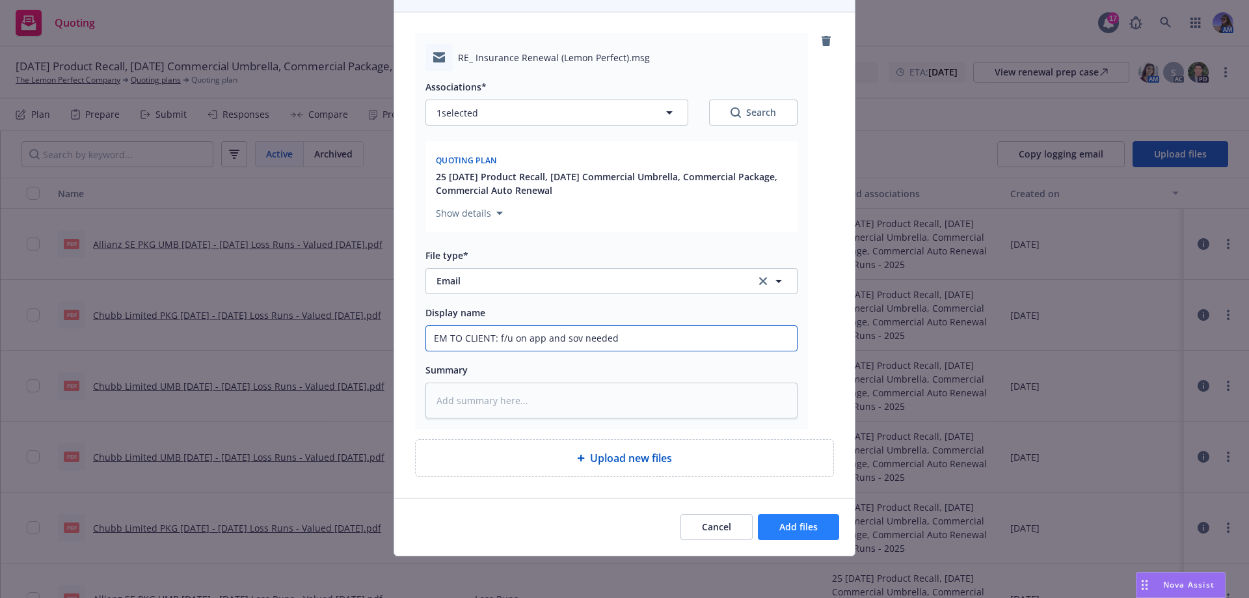
type input "EM TO CLIENT: f/u on app and sov needed"
click at [806, 527] on span "Add files" at bounding box center [798, 526] width 38 height 12
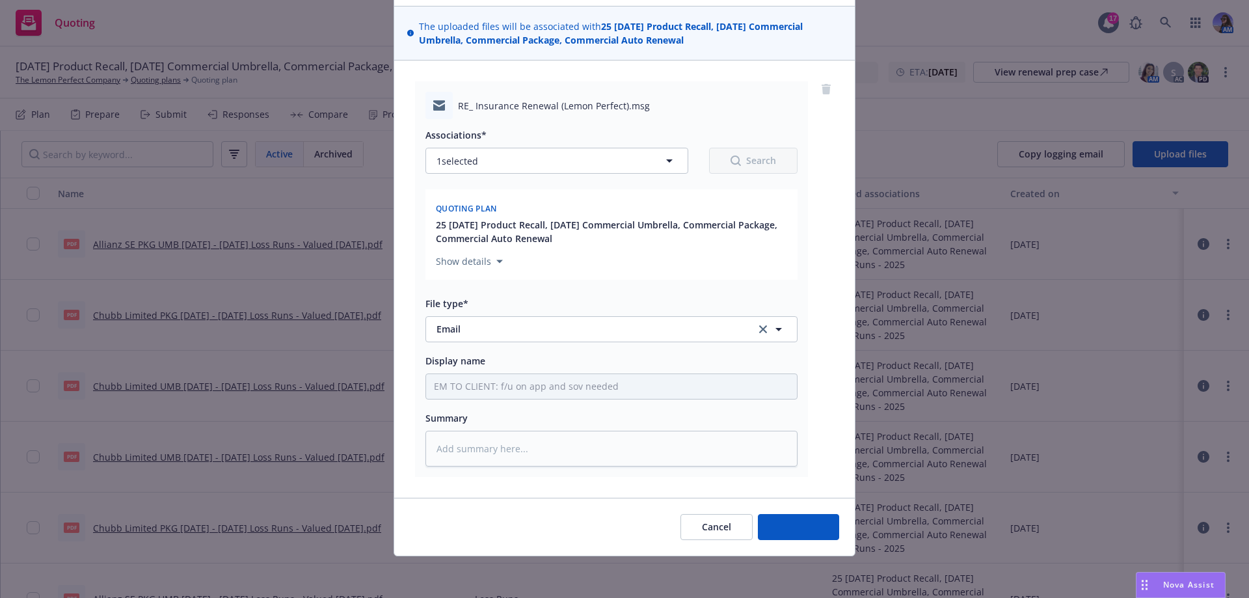
scroll to position [85, 0]
type textarea "x"
